Goal: Task Accomplishment & Management: Manage account settings

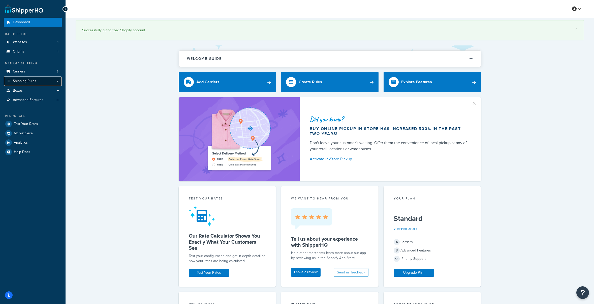
click at [19, 83] on link "Shipping Rules" at bounding box center [33, 80] width 58 height 9
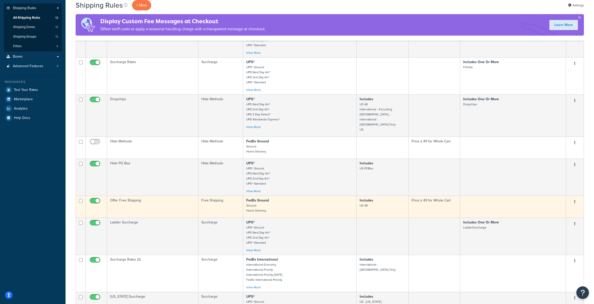
scroll to position [73, 0]
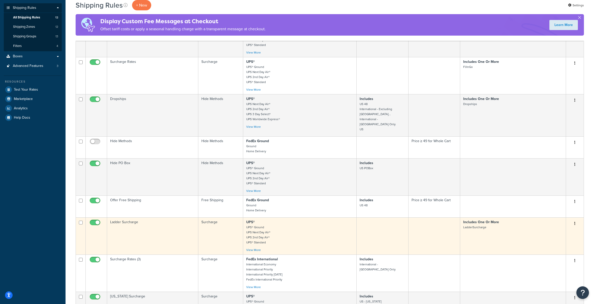
click at [160, 234] on td "Ladder Surcharge" at bounding box center [152, 235] width 91 height 37
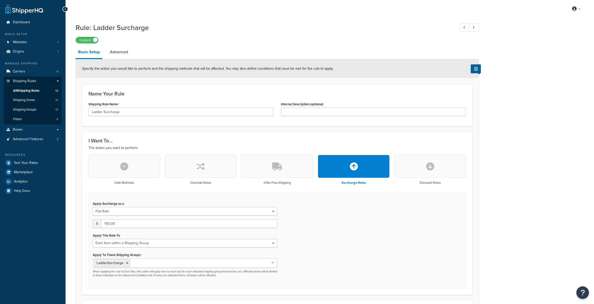
select select "ITEM"
